Goal: Task Accomplishment & Management: Manage account settings

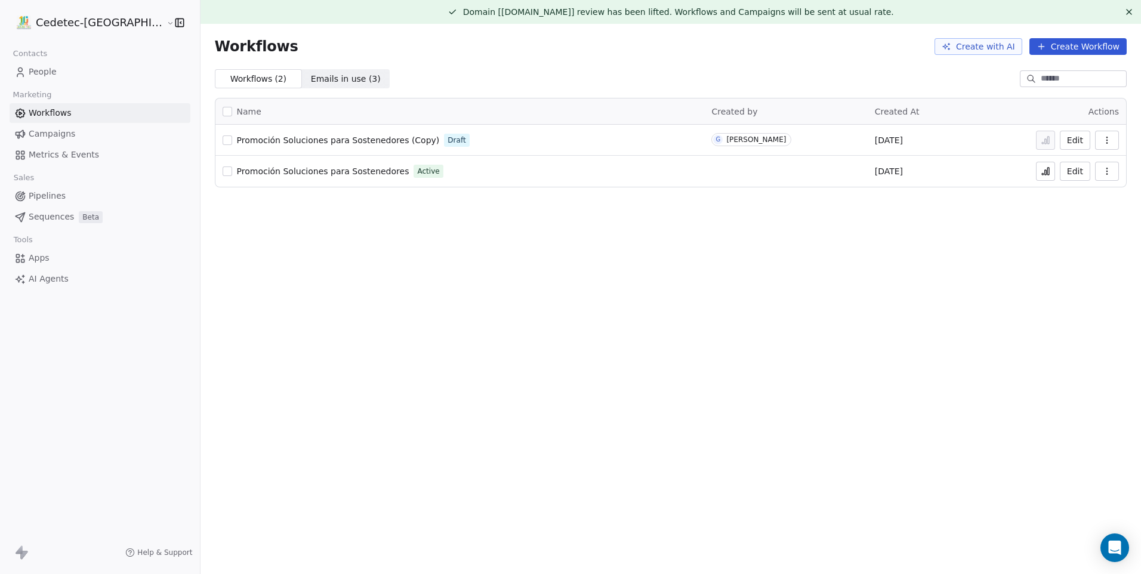
click at [574, 221] on div "Domain [[DOMAIN_NAME]] review has been lifted. Workflows and Campaigns will be …" at bounding box center [670, 287] width 940 height 574
click at [742, 140] on div "[PERSON_NAME]" at bounding box center [756, 139] width 60 height 8
click at [666, 177] on div "Promoción Soluciones para Sostenedores Active" at bounding box center [460, 171] width 475 height 17
click at [311, 141] on span "Promoción Soluciones para Sostenedores (Copy)" at bounding box center [338, 140] width 203 height 10
click at [378, 143] on span "Promoción Soluciones para Sostenedores (Copy)" at bounding box center [338, 140] width 203 height 10
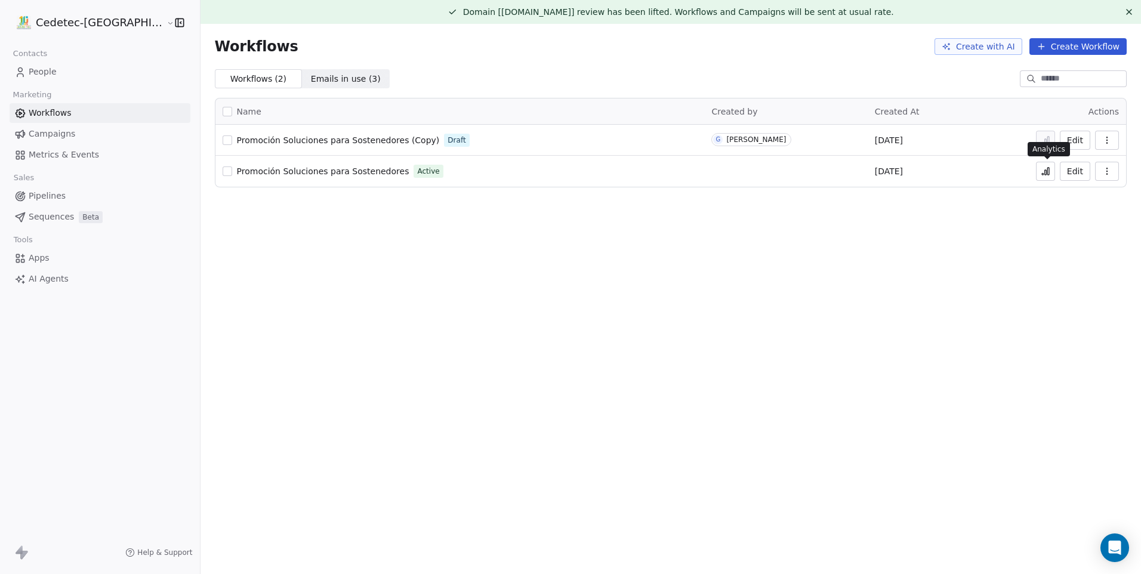
click at [1042, 168] on icon at bounding box center [1046, 171] width 10 height 10
click at [1107, 173] on icon "button" at bounding box center [1107, 171] width 10 height 10
click at [887, 227] on div "Domain [[DOMAIN_NAME]] review has been lifted. Workflows and Campaigns will be …" at bounding box center [670, 287] width 940 height 574
click at [48, 71] on span "People" at bounding box center [43, 72] width 28 height 13
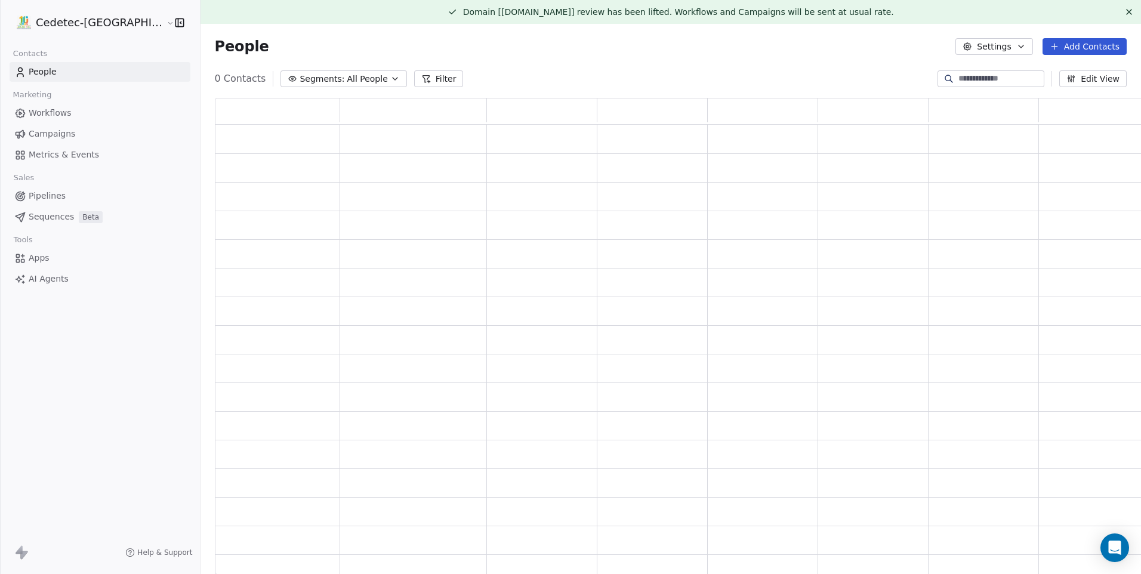
scroll to position [467, 933]
click at [996, 50] on button "Settings" at bounding box center [993, 46] width 77 height 17
click at [978, 87] on div "Tags" at bounding box center [981, 91] width 47 height 19
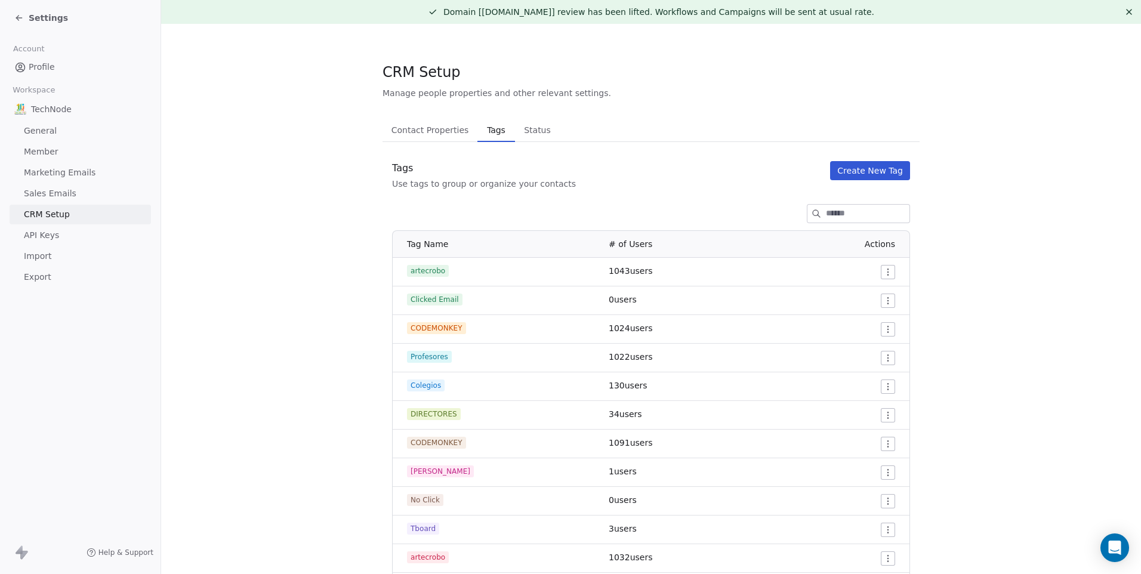
click at [614, 300] on span "0 users" at bounding box center [623, 300] width 28 height 10
click at [433, 299] on span "Clicked Email" at bounding box center [434, 300] width 55 height 12
click at [73, 60] on link "Profile" at bounding box center [80, 67] width 141 height 20
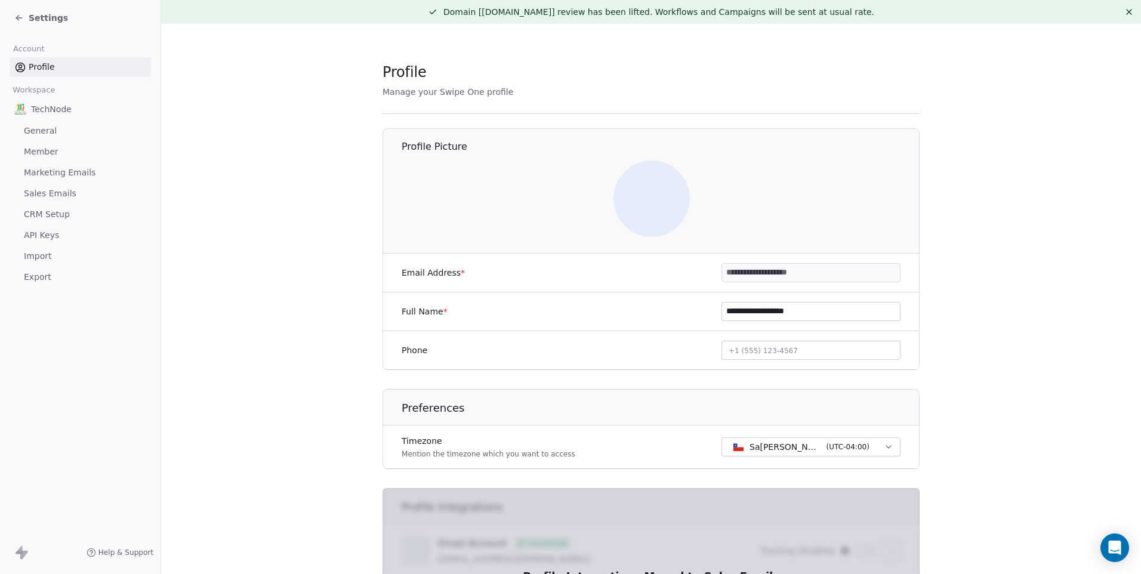
click at [50, 17] on span "Settings" at bounding box center [48, 18] width 39 height 12
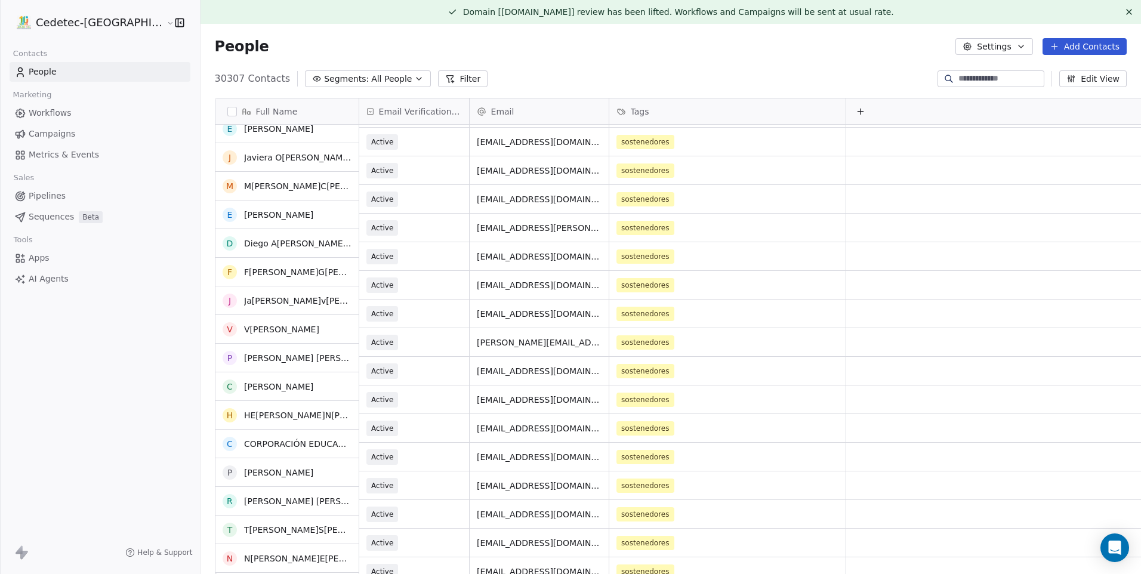
scroll to position [2088, 0]
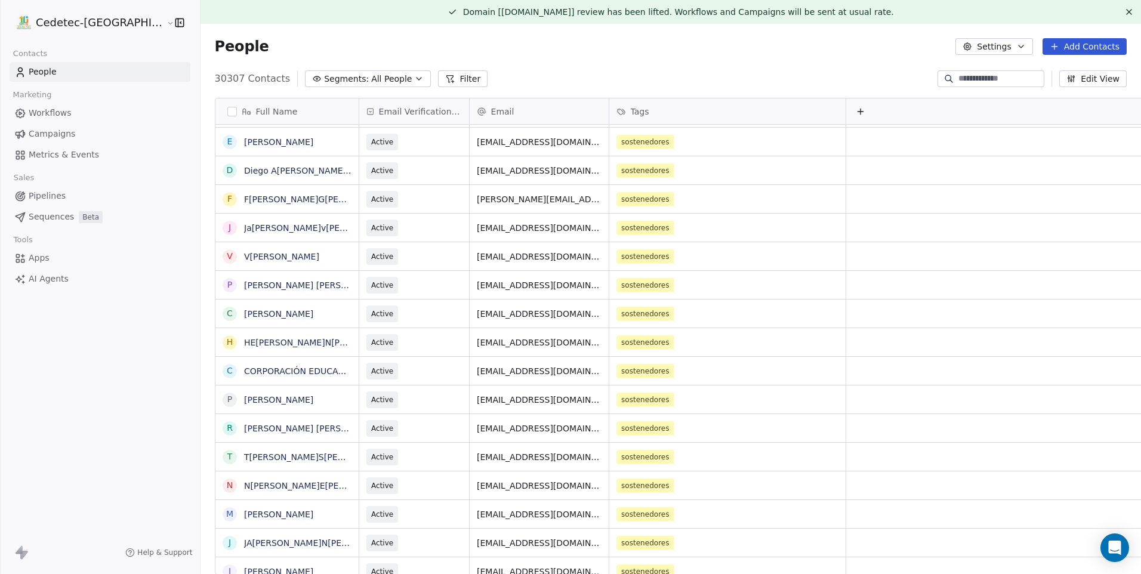
click at [90, 134] on link "Campaigns" at bounding box center [100, 134] width 181 height 20
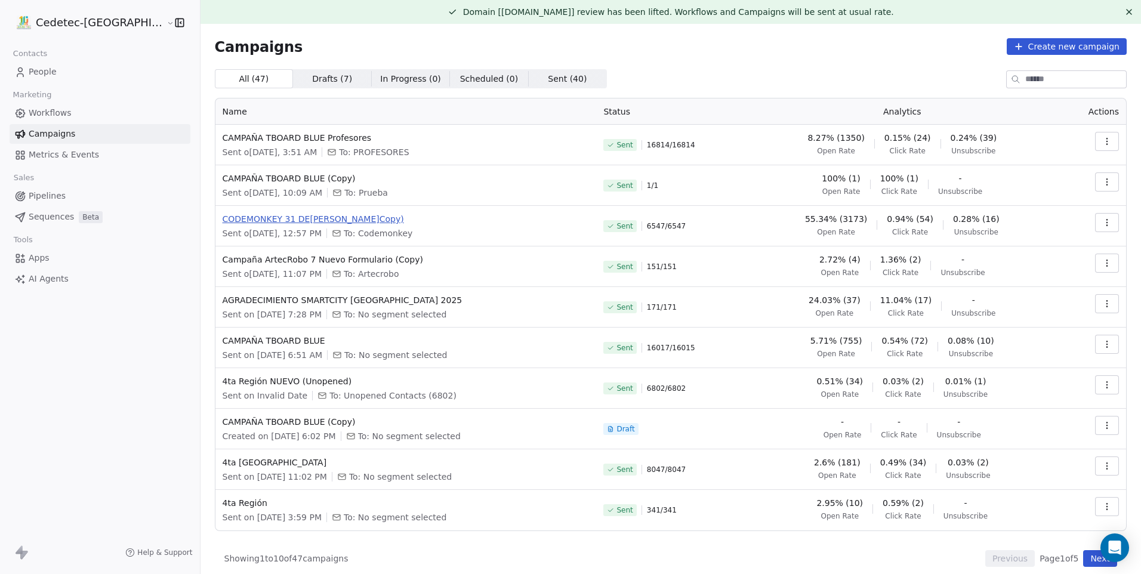
click at [256, 220] on span "CODEMONKEY 31 DE AGOSTO (Copy)" at bounding box center [406, 219] width 367 height 12
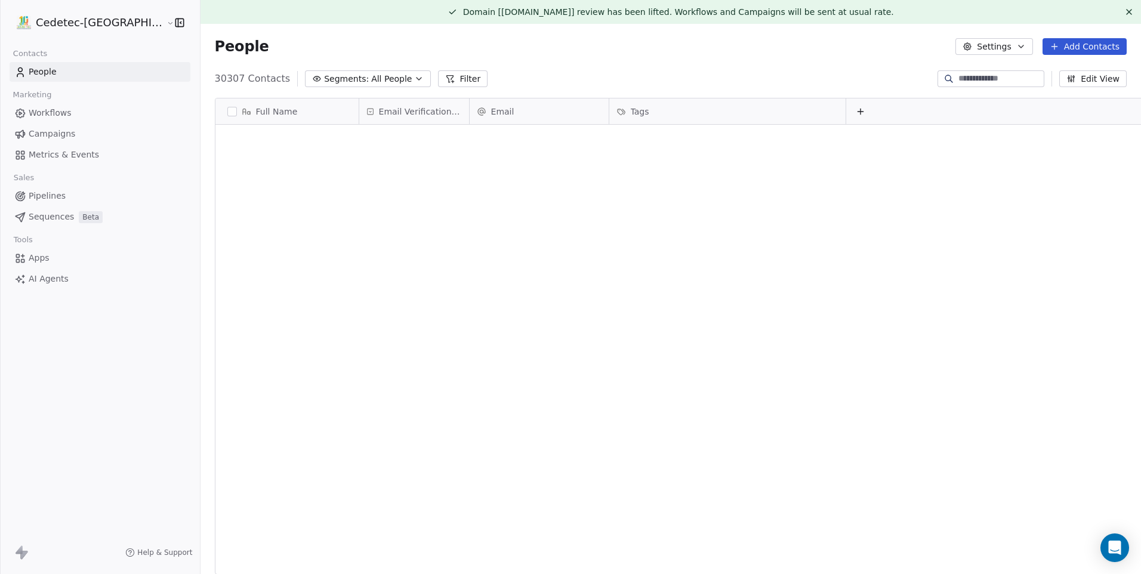
scroll to position [496, 962]
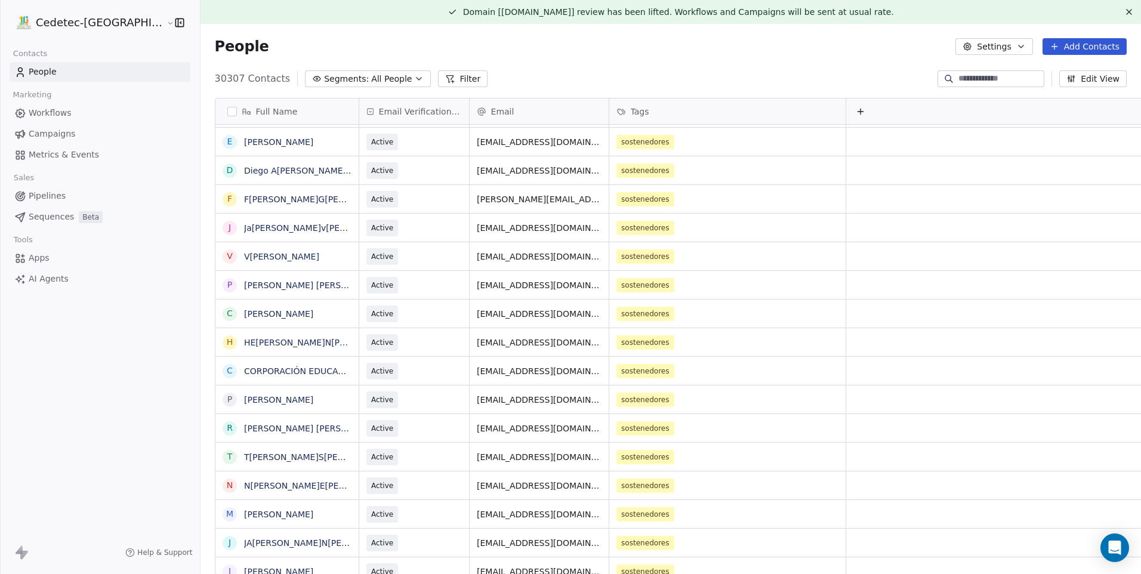
click at [95, 131] on link "Campaigns" at bounding box center [100, 134] width 181 height 20
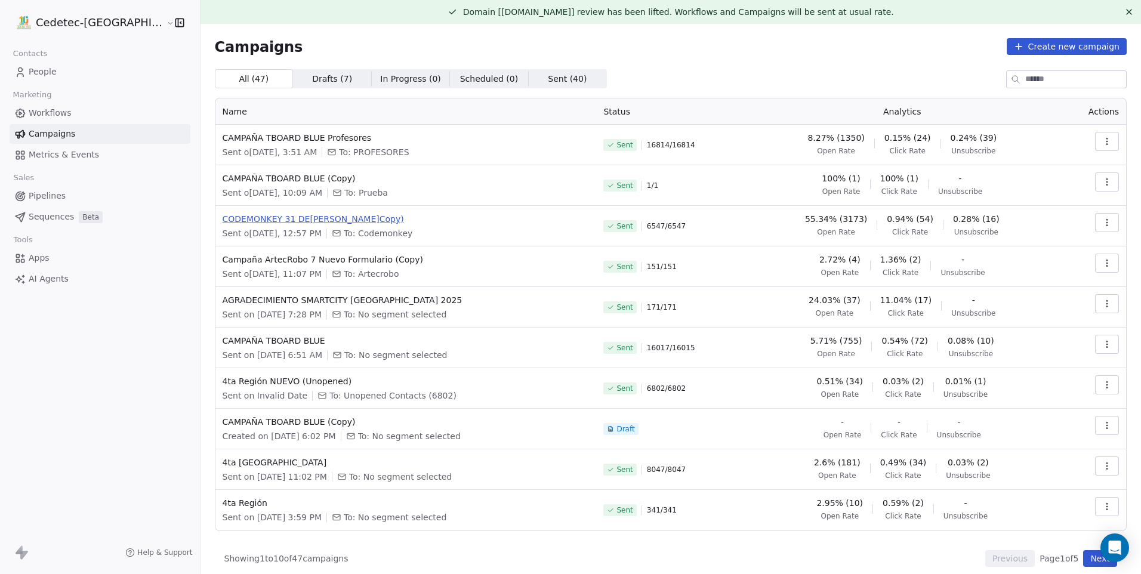
click at [255, 219] on span "CODEMONKEY 31 DE AGOSTO (Copy)" at bounding box center [406, 219] width 367 height 12
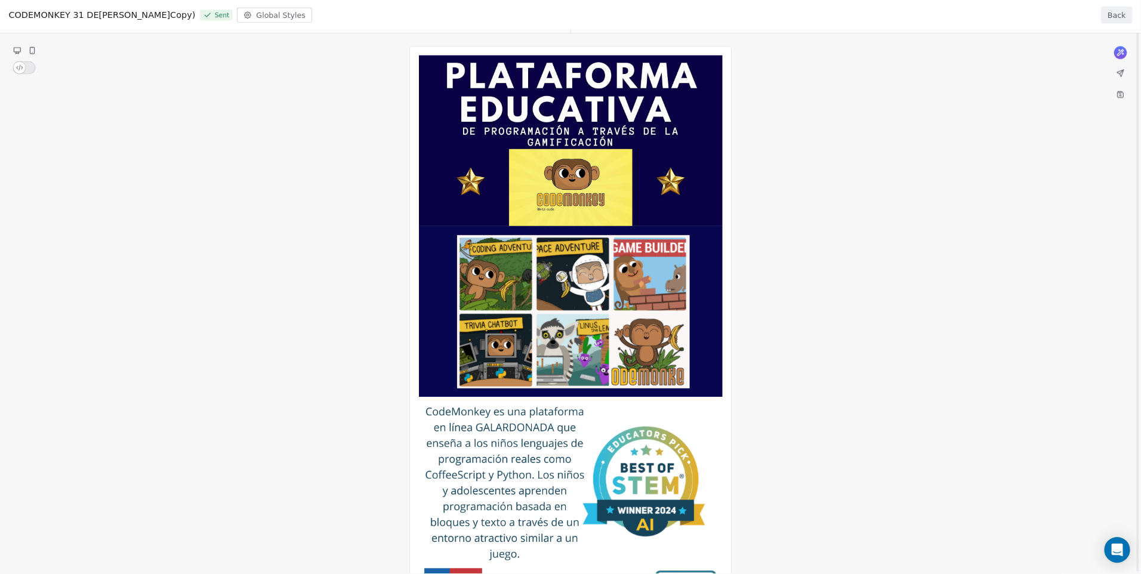
scroll to position [70, 0]
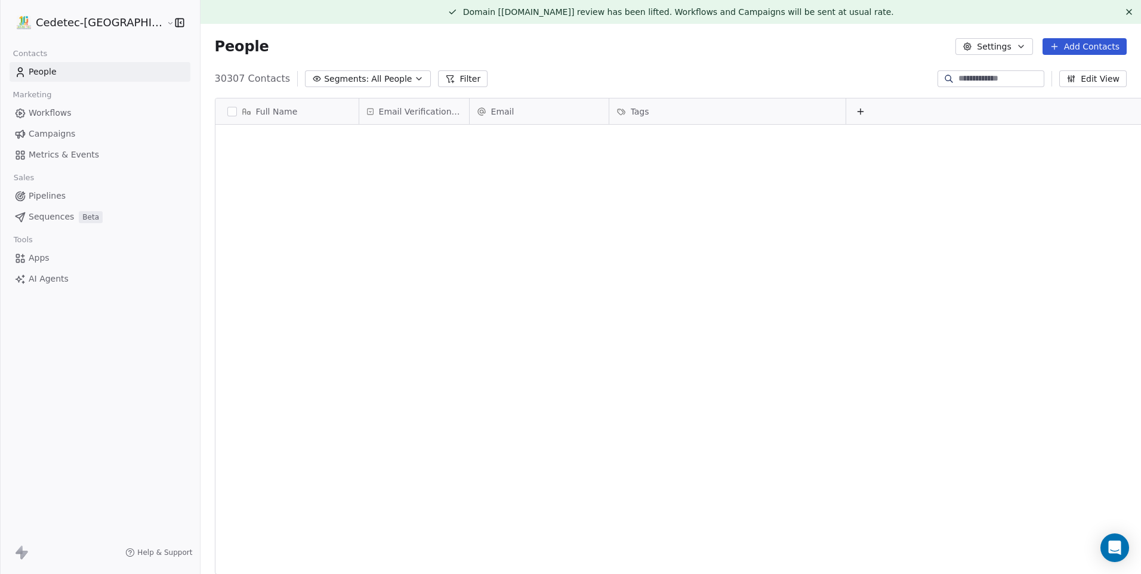
scroll to position [496, 962]
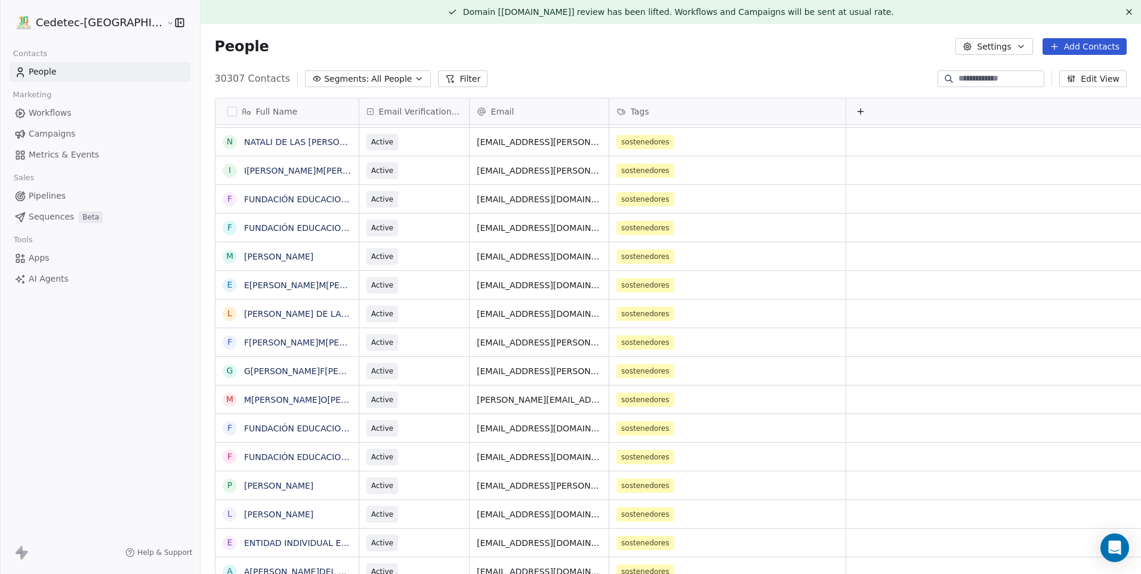
click at [50, 131] on span "Campaigns" at bounding box center [52, 134] width 47 height 13
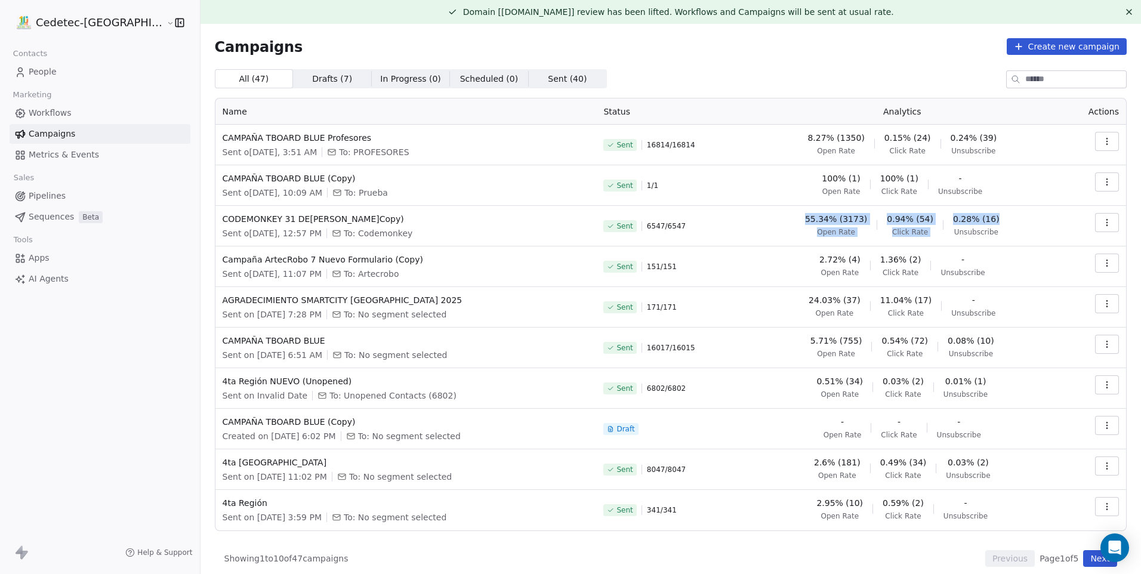
drag, startPoint x: 989, startPoint y: 220, endPoint x: 795, endPoint y: 217, distance: 194.5
click at [795, 217] on div "55.34% (3173) Open Rate 0.94% (54) Click Rate 0.28% (16) Unsubscribe" at bounding box center [901, 225] width 299 height 24
drag, startPoint x: 971, startPoint y: 229, endPoint x: 801, endPoint y: 212, distance: 170.9
click at [801, 212] on td "55.34% (3173) Open Rate 0.94% (54) Click Rate 0.28% (16) Unsubscribe" at bounding box center [901, 226] width 313 height 41
drag, startPoint x: 801, startPoint y: 212, endPoint x: 1008, endPoint y: 231, distance: 207.9
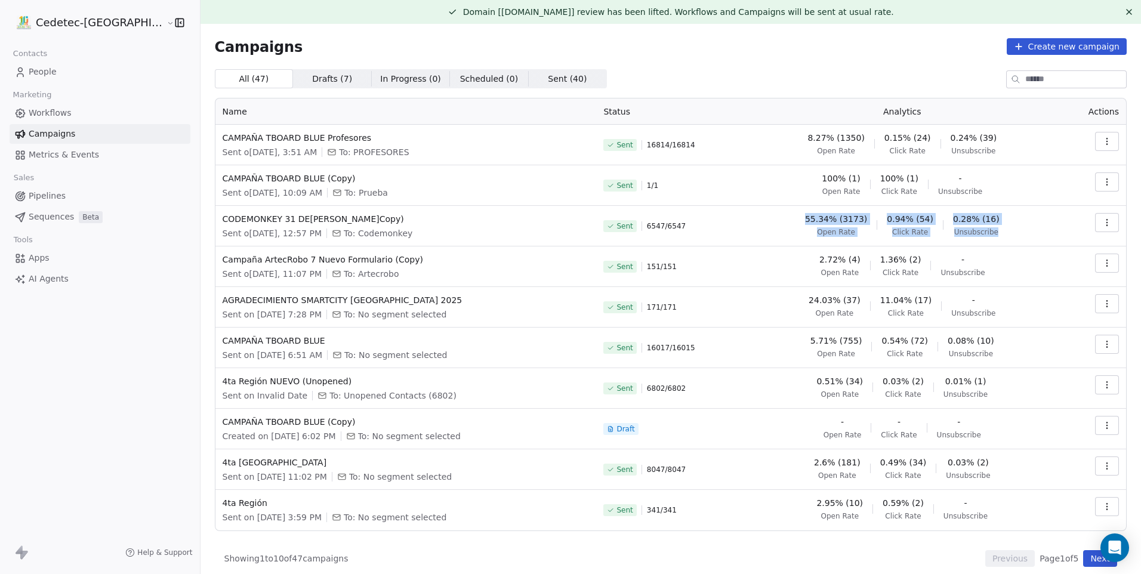
click at [1008, 231] on div "55.34% (3173) Open Rate 0.94% (54) Click Rate 0.28% (16) Unsubscribe" at bounding box center [901, 225] width 299 height 24
drag, startPoint x: 964, startPoint y: 228, endPoint x: 638, endPoint y: 217, distance: 326.5
click at [638, 217] on tr "CODEMONKEY 31 DE AGOSTO (Copy) Sent on Sep 25, 2025, 12:57 PM To: Codemonkey Se…" at bounding box center [670, 226] width 910 height 41
copy tr "6547 / 6547 55.34% (3173) Open Rate 0.94% (54) Click Rate 0.28% (16) Unsubscribe"
click at [1036, 230] on div "55.34% (3173) Open Rate 0.94% (54) Click Rate 0.28% (16) Unsubscribe" at bounding box center [901, 225] width 299 height 24
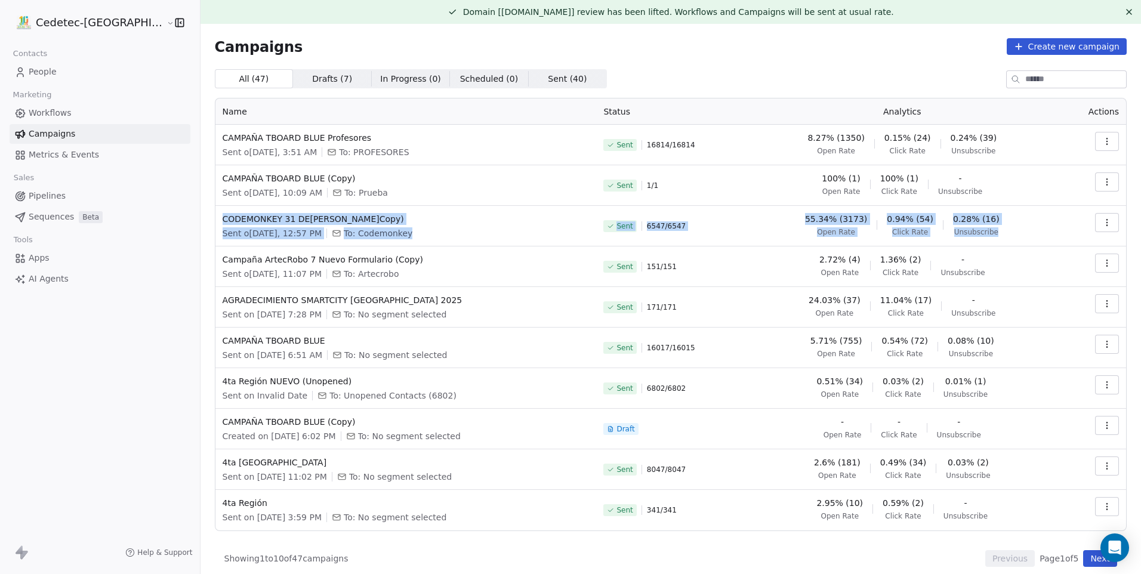
drag, startPoint x: 893, startPoint y: 217, endPoint x: 178, endPoint y: 218, distance: 714.2
click at [215, 218] on tr "CODEMONKEY 31 DE AGOSTO (Copy) Sent on Sep 25, 2025, 12:57 PM To: Codemonkey Se…" at bounding box center [670, 226] width 910 height 41
copy tr "CODEMONKEY 31 DE AGOSTO (Copy) Sent on Sep 25, 2025, 12:57 PM To: Codemonkey Se…"
